Goal: Task Accomplishment & Management: Complete application form

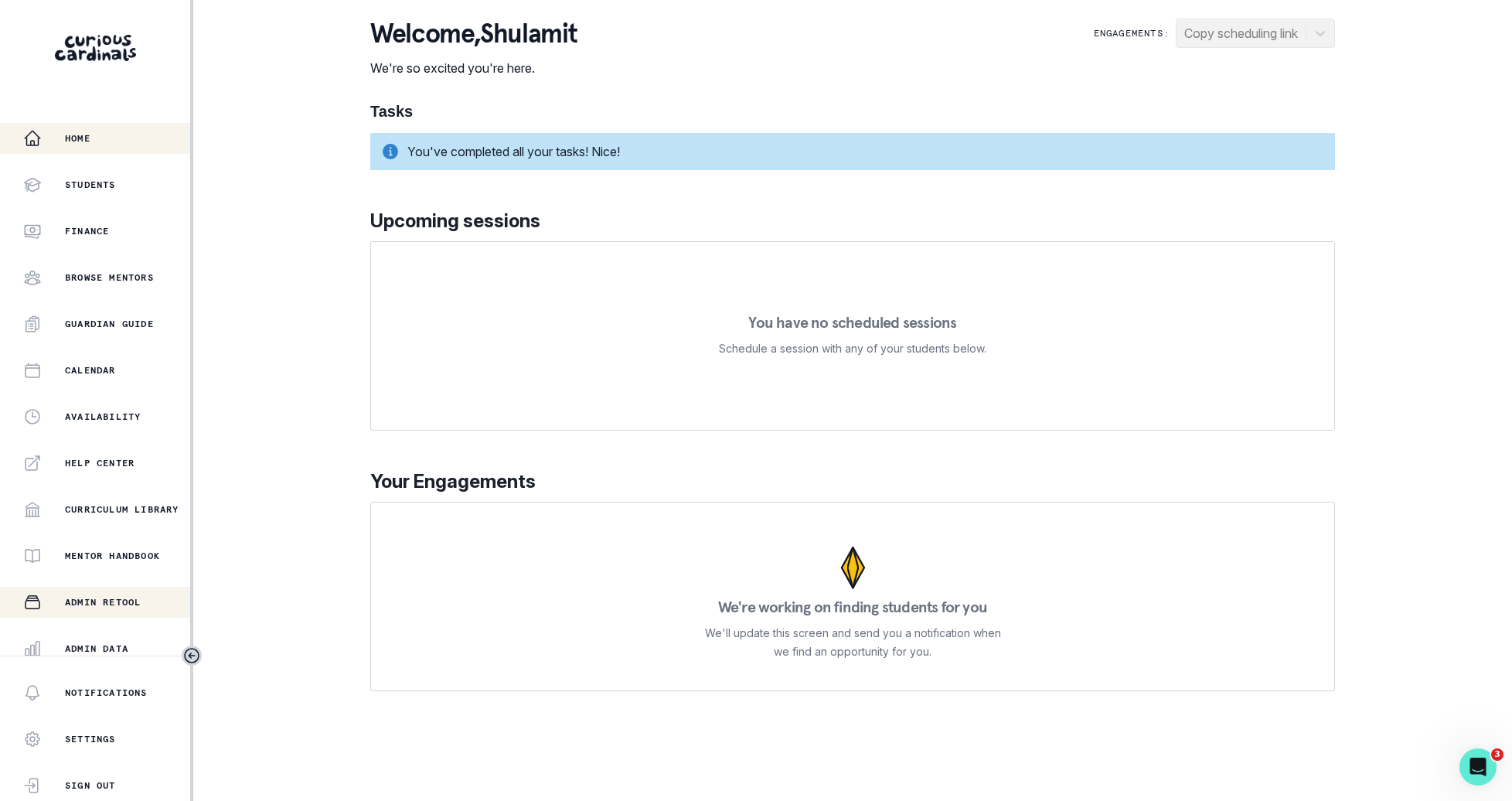
scroll to position [147, 0]
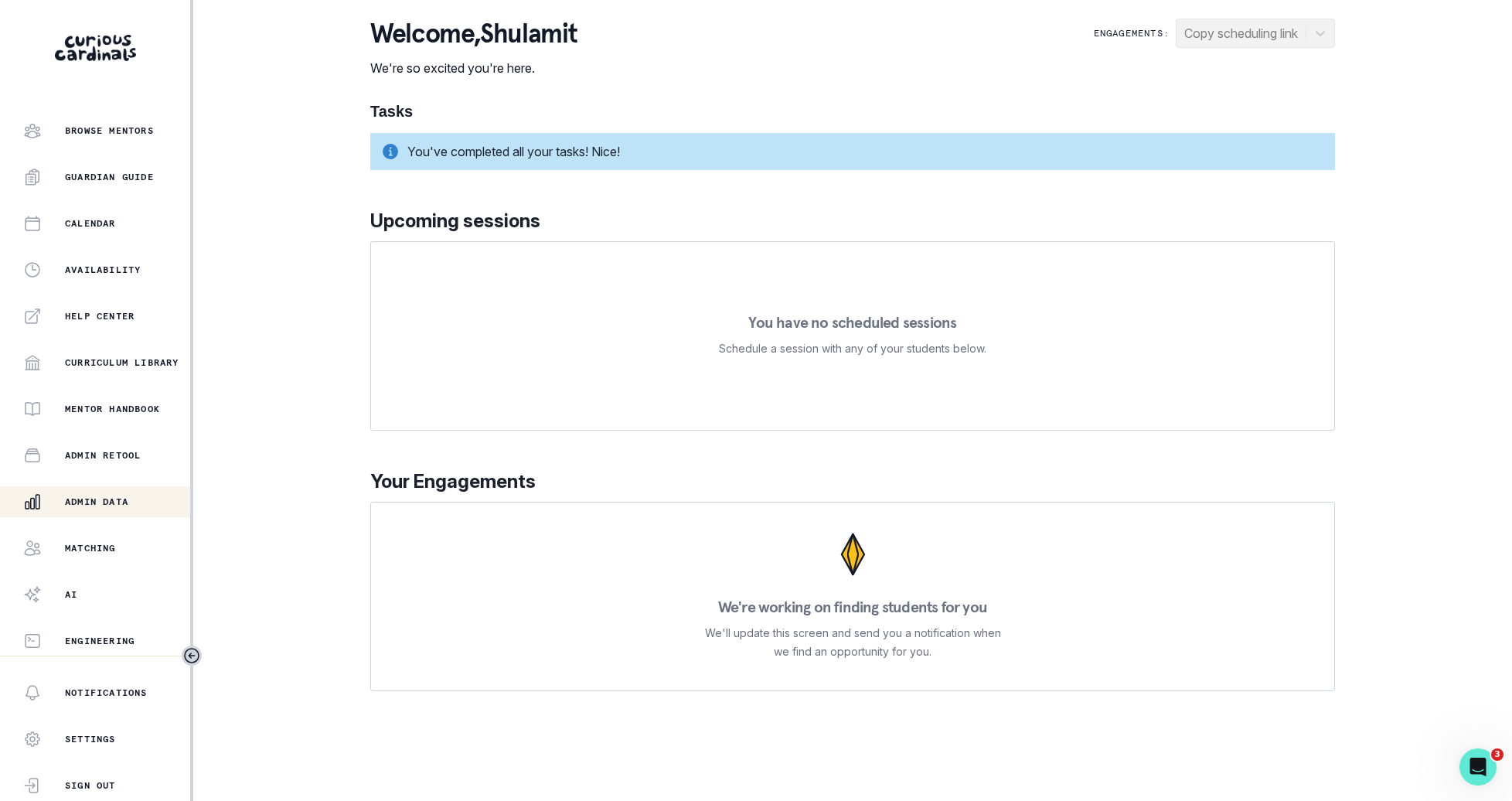
click at [115, 505] on p "Admin Data" at bounding box center [97, 502] width 63 height 12
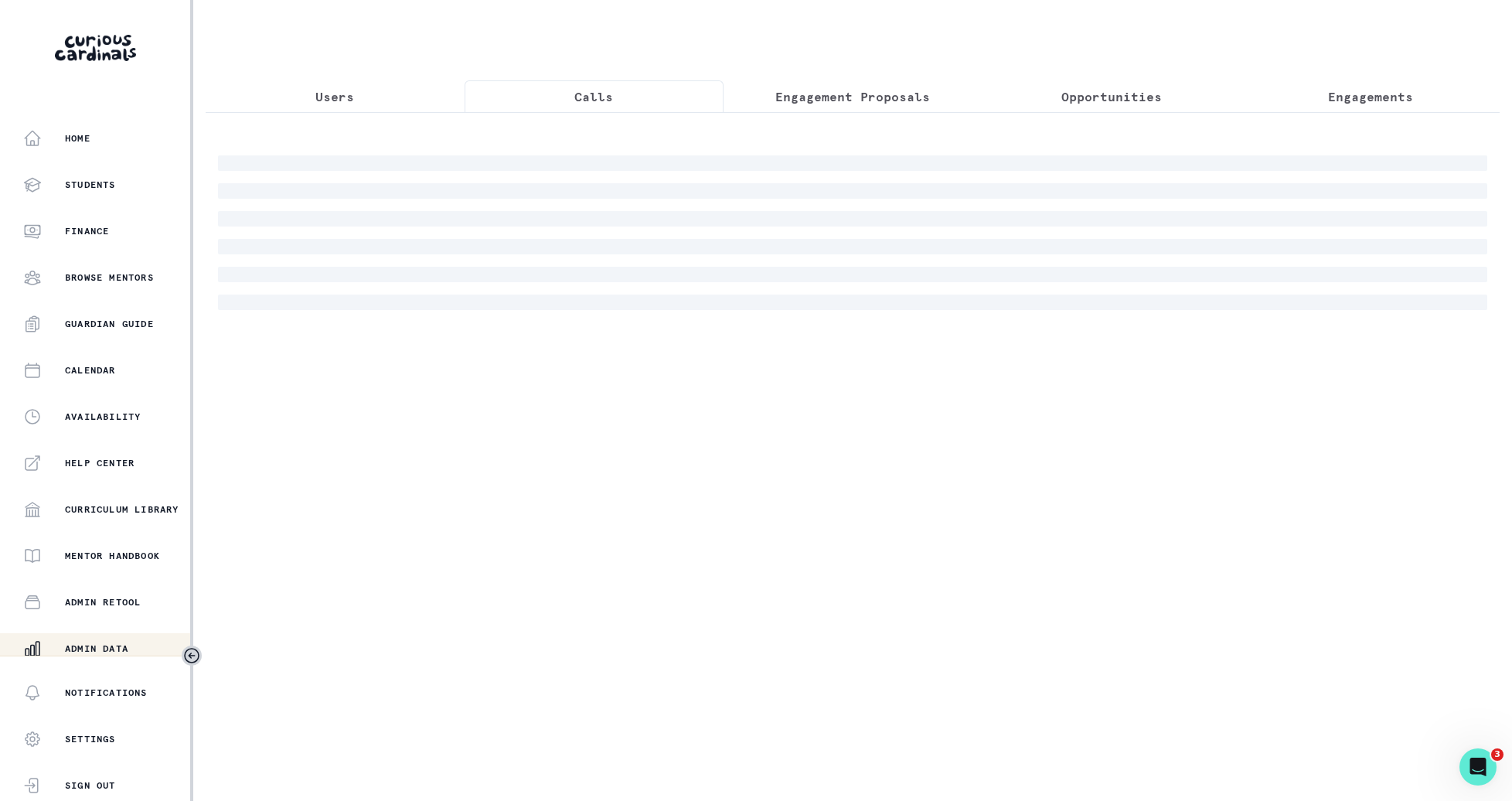
click at [668, 92] on button "Calls" at bounding box center [594, 96] width 259 height 33
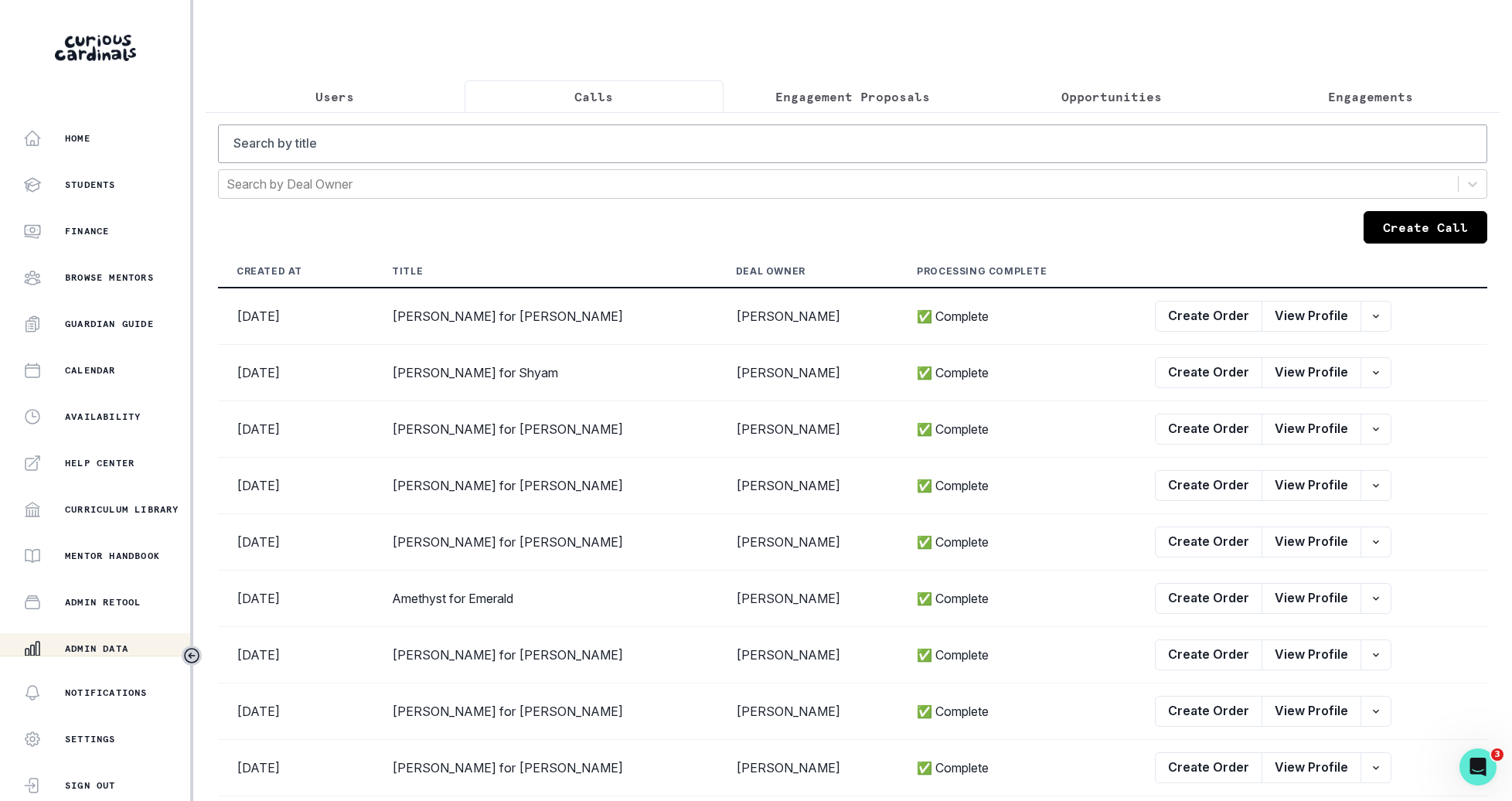
click at [1432, 213] on button "Create Call" at bounding box center [1426, 227] width 124 height 33
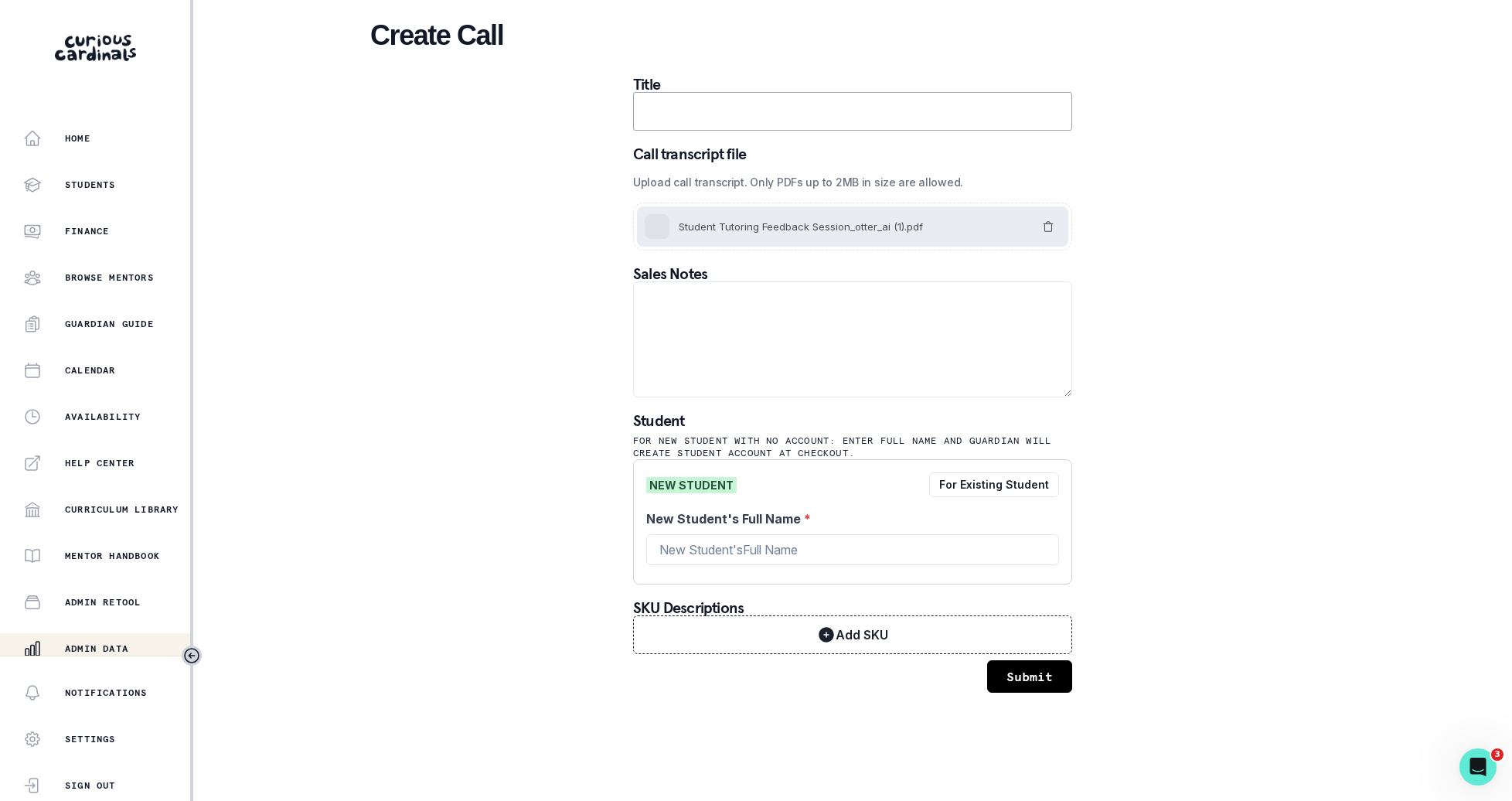
click at [942, 106] on input "text" at bounding box center [853, 112] width 440 height 39
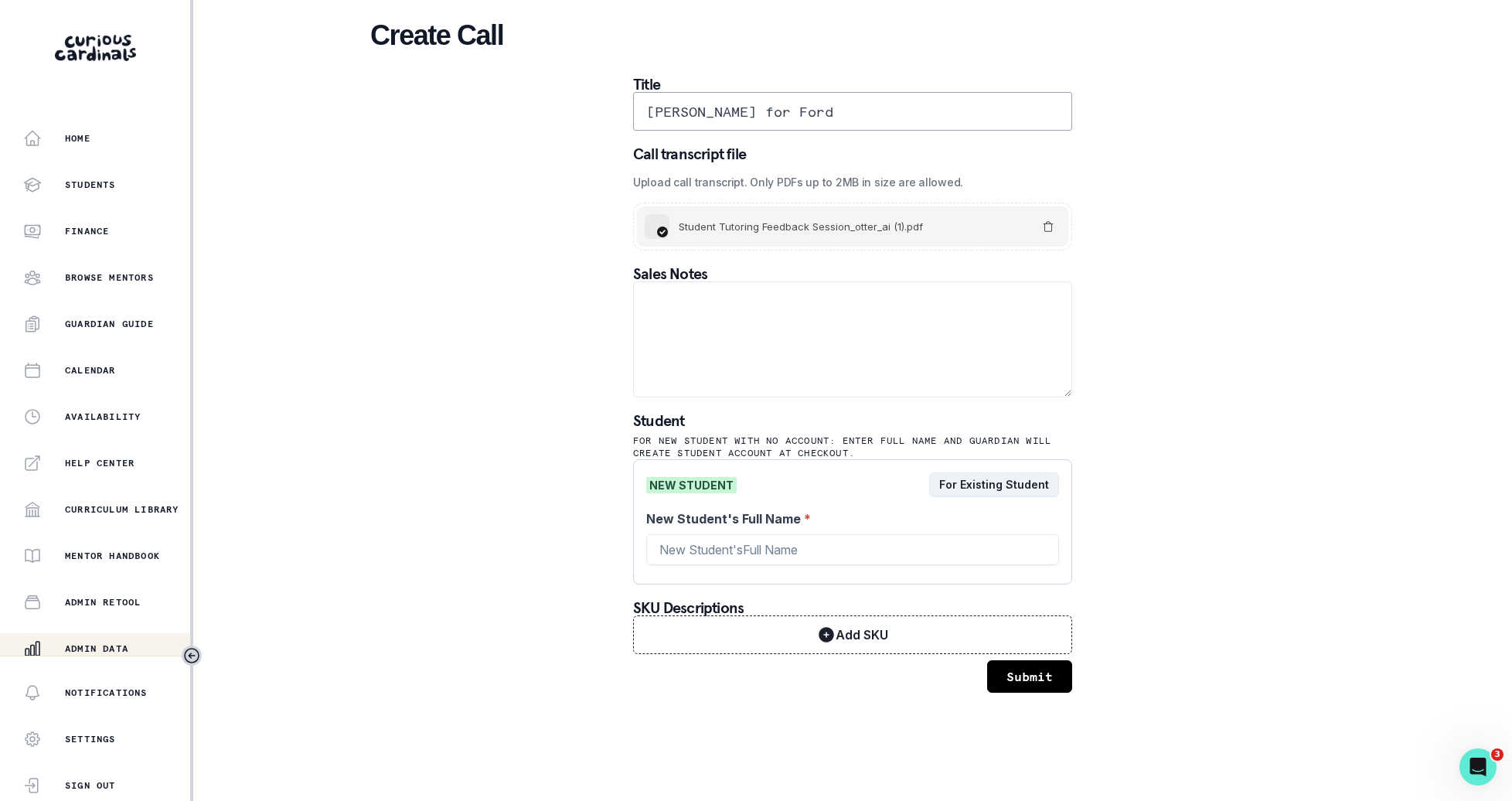
type input "[PERSON_NAME] for Ford"
click at [998, 487] on button "For Existing Student" at bounding box center [994, 484] width 130 height 25
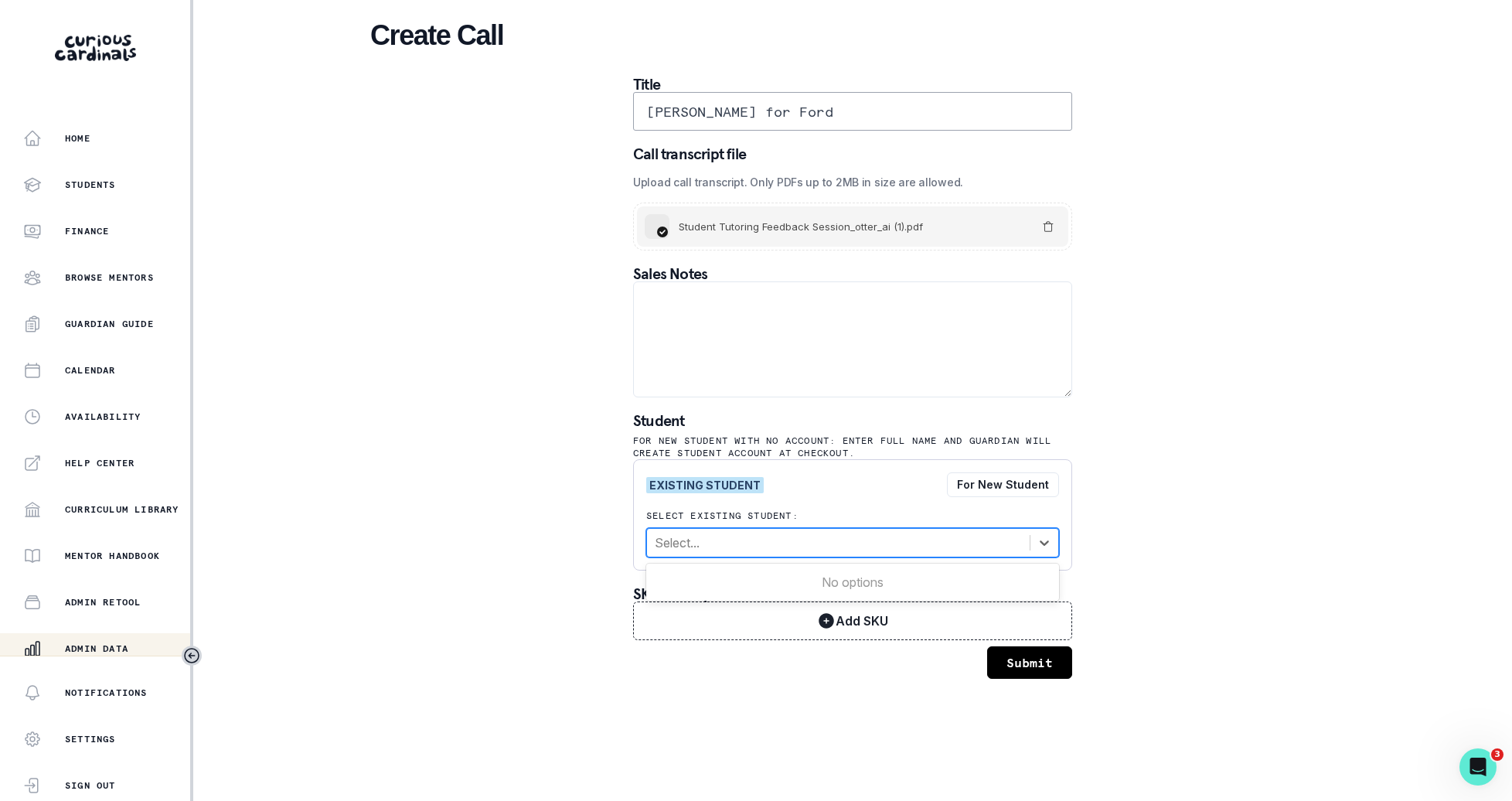
click at [946, 543] on div at bounding box center [839, 542] width 367 height 22
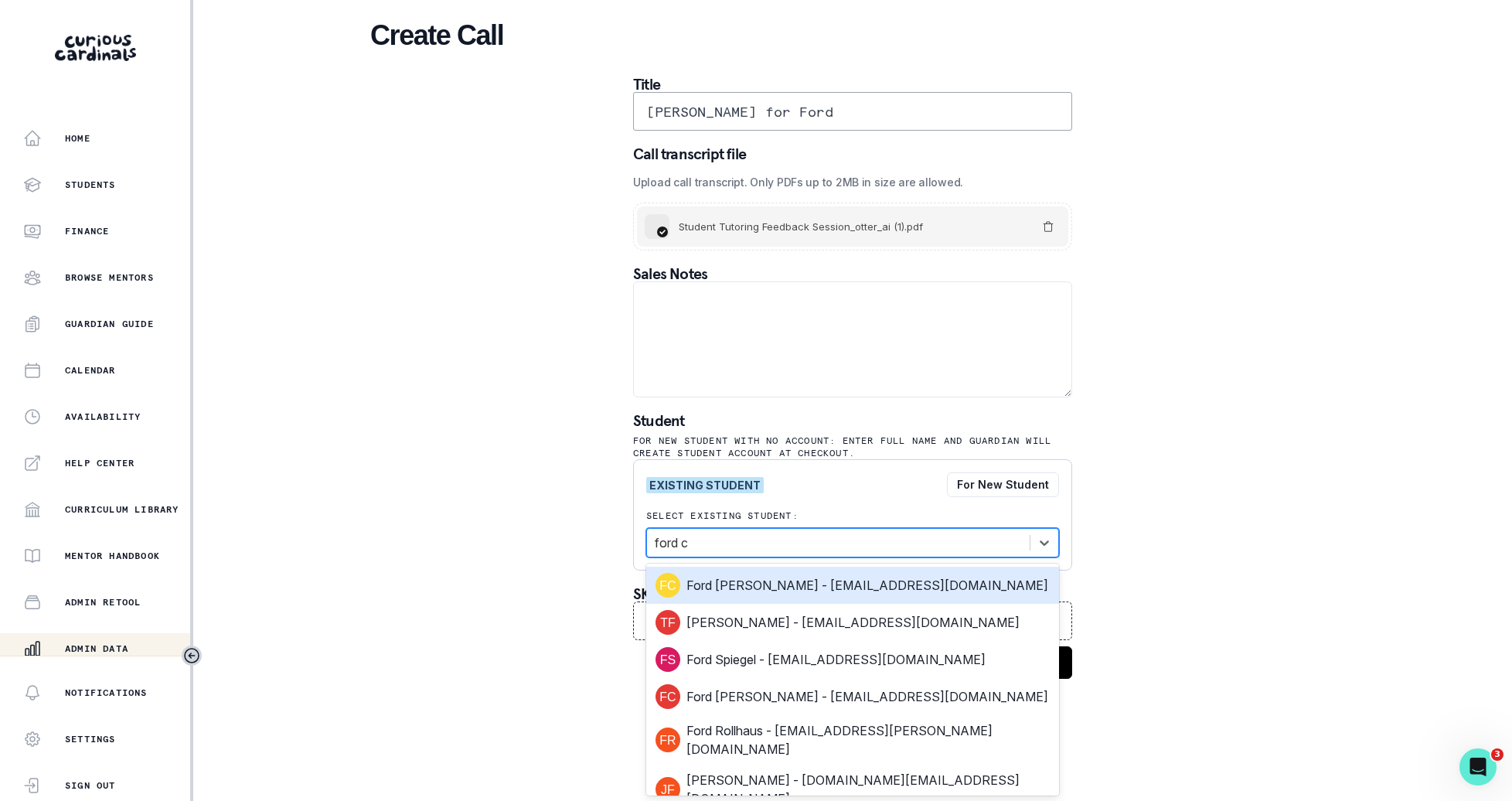
type input "ford ca"
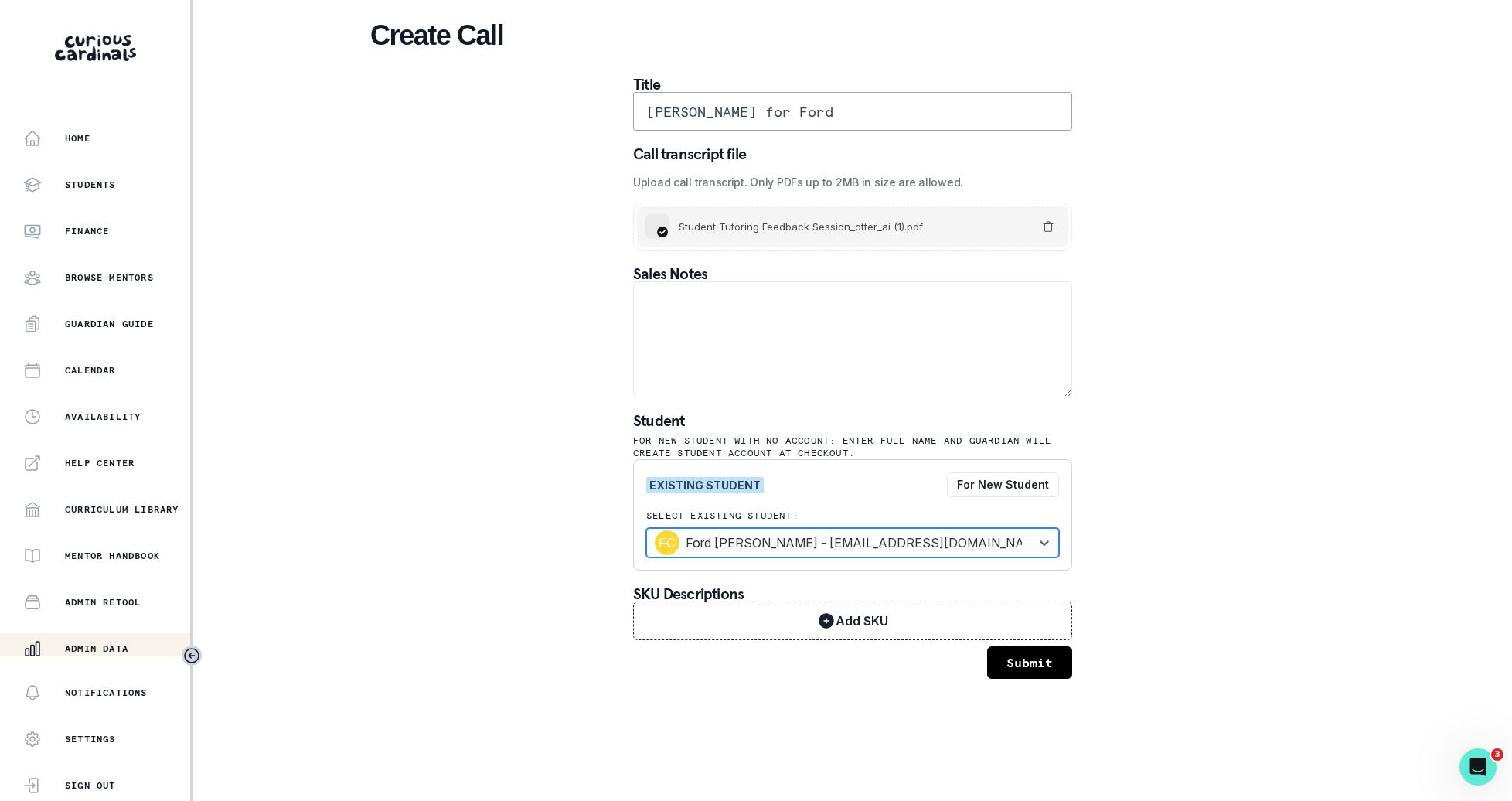
click at [1032, 656] on button "Submit" at bounding box center [1029, 662] width 85 height 33
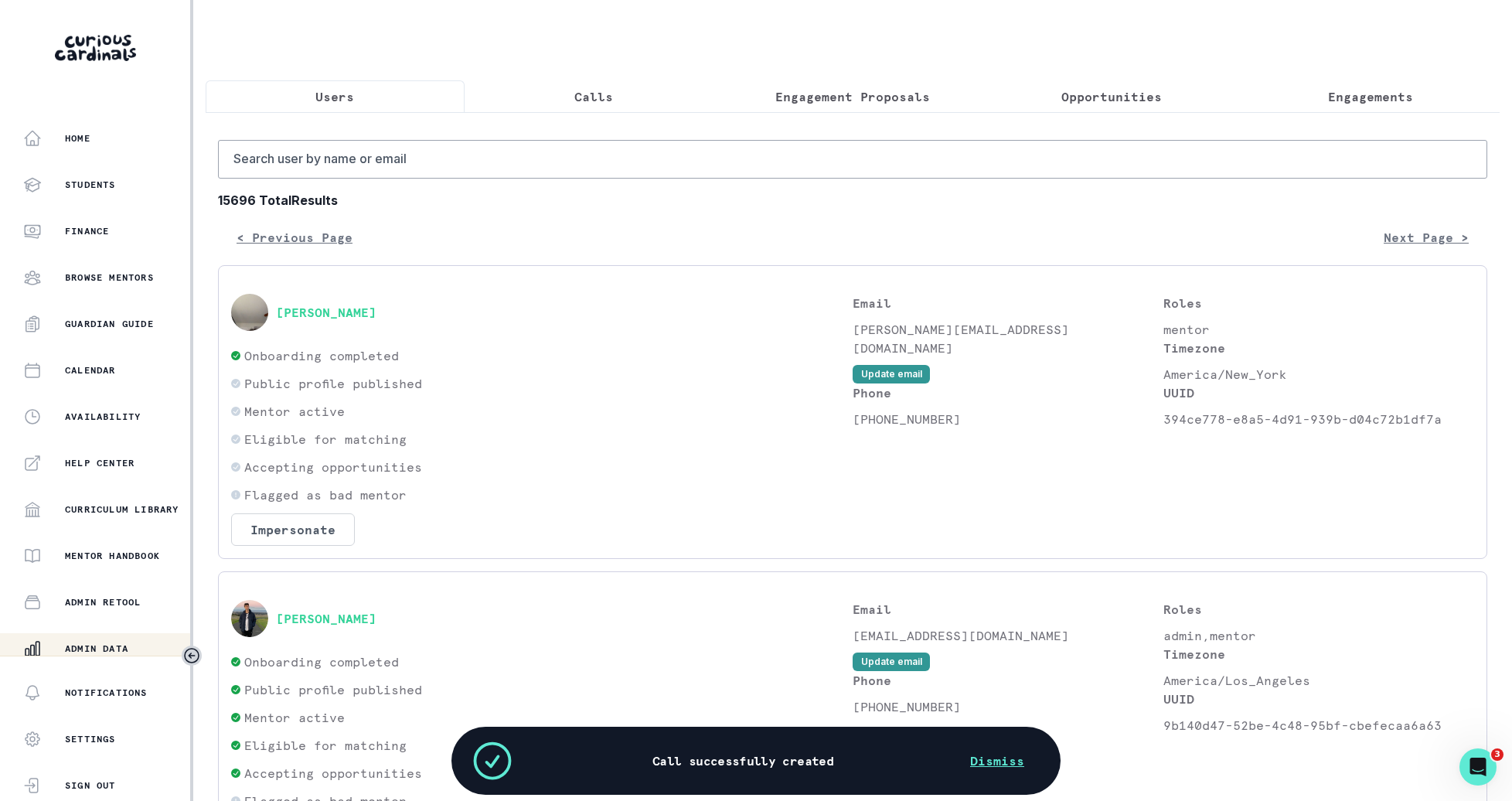
click at [612, 91] on p "Calls" at bounding box center [594, 96] width 39 height 18
